Goal: Contribute content

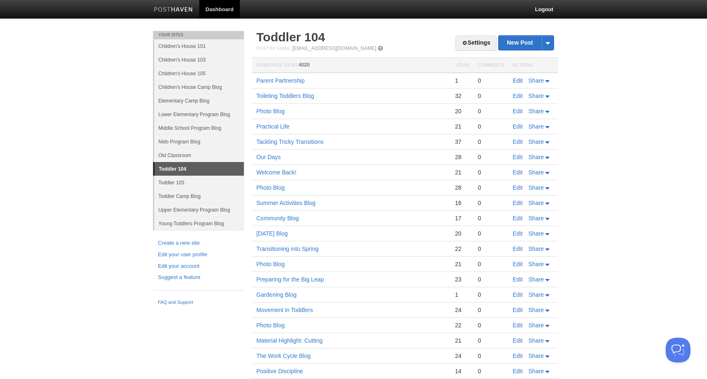
click at [516, 82] on link "Edit" at bounding box center [518, 80] width 10 height 7
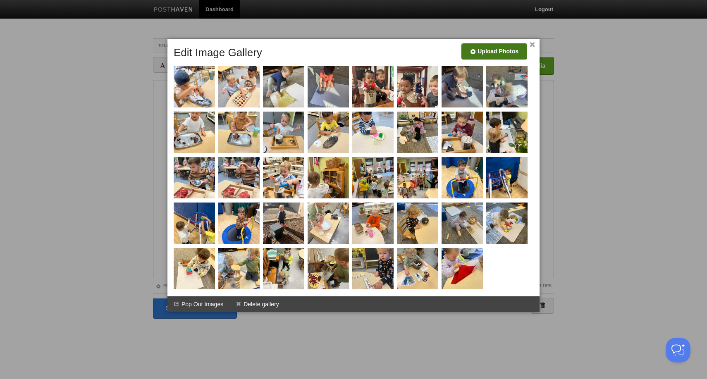
click at [493, 48] on input "file" at bounding box center [246, 55] width 626 height 42
click at [515, 53] on input "file" at bounding box center [246, 55] width 626 height 42
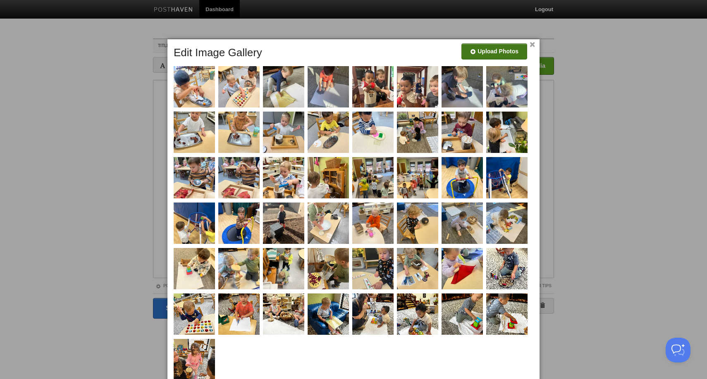
click at [520, 51] on input "file" at bounding box center [246, 55] width 626 height 42
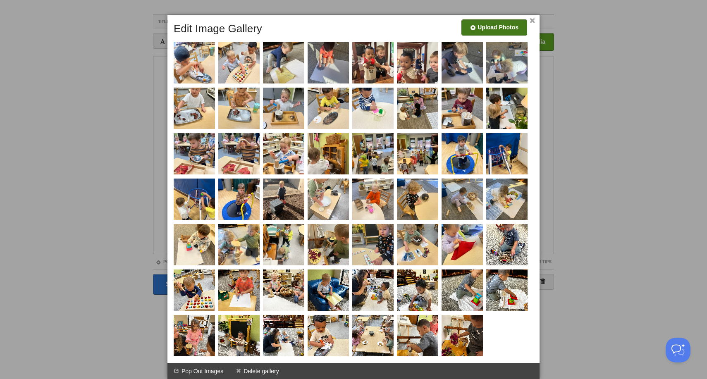
scroll to position [24, 0]
click at [501, 25] on input "file" at bounding box center [246, 31] width 626 height 42
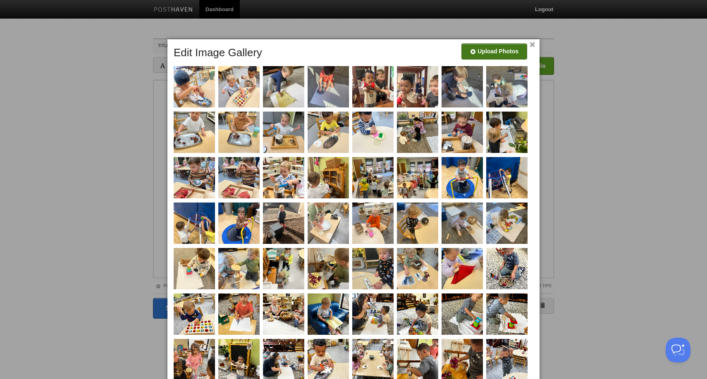
scroll to position [0, 0]
click at [506, 48] on input "file" at bounding box center [246, 55] width 626 height 42
click at [504, 48] on input "file" at bounding box center [246, 55] width 626 height 42
click at [504, 55] on input "file" at bounding box center [246, 55] width 626 height 42
click at [487, 50] on input "file" at bounding box center [246, 55] width 626 height 42
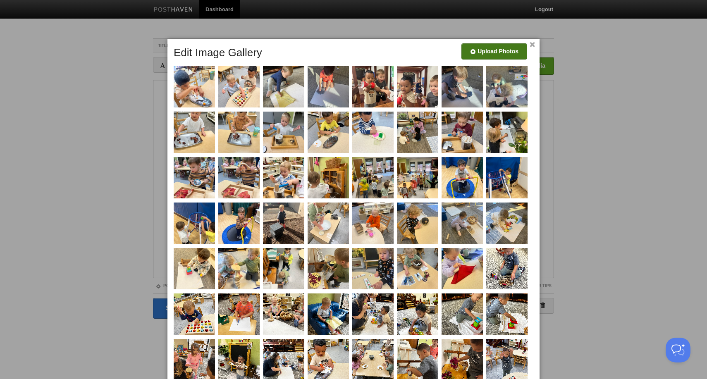
click at [534, 46] on link "×" at bounding box center [532, 45] width 5 height 5
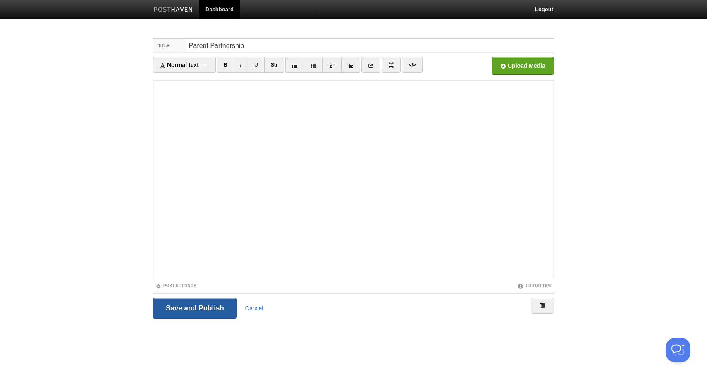
click at [221, 302] on input "Save and Publish" at bounding box center [195, 308] width 84 height 21
